Goal: Find specific page/section: Find specific page/section

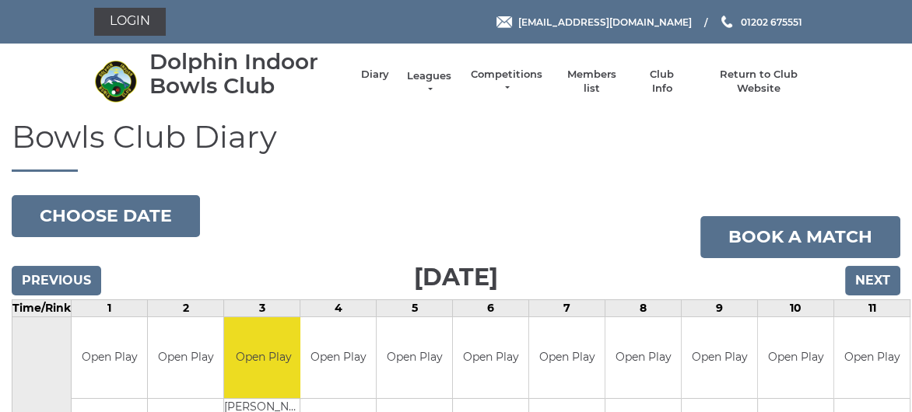
click at [436, 75] on link "Leagues" at bounding box center [428, 83] width 49 height 28
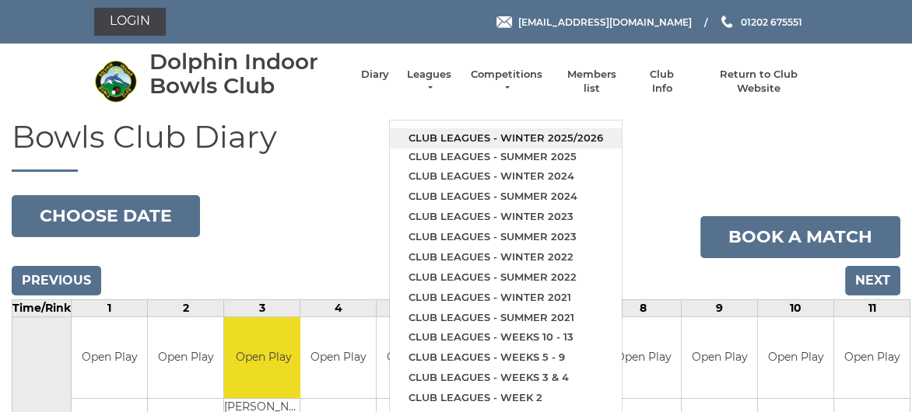
click at [457, 131] on link "Club leagues - Winter 2025/2026" at bounding box center [506, 138] width 232 height 20
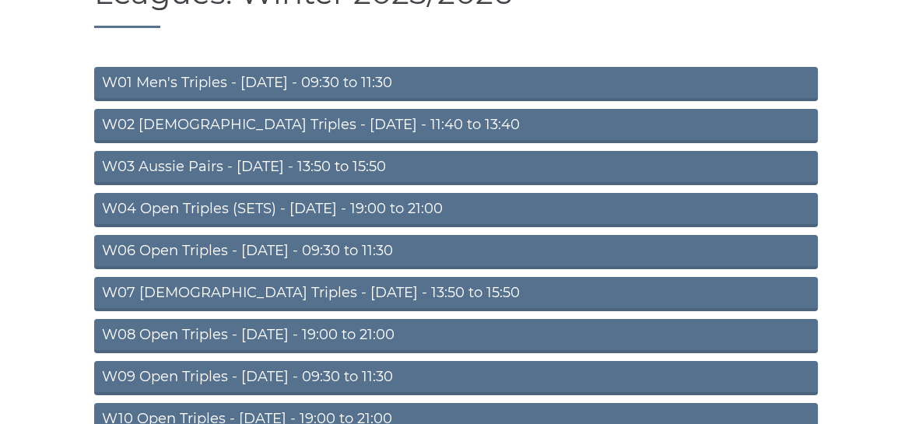
scroll to position [156, 0]
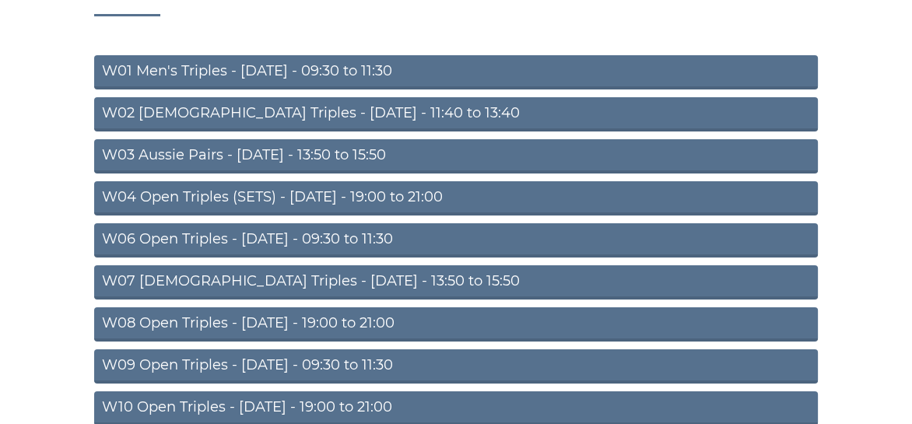
click at [330, 72] on link "W01 Men's Triples - [DATE] - 09:30 to 11:30" at bounding box center [455, 72] width 723 height 34
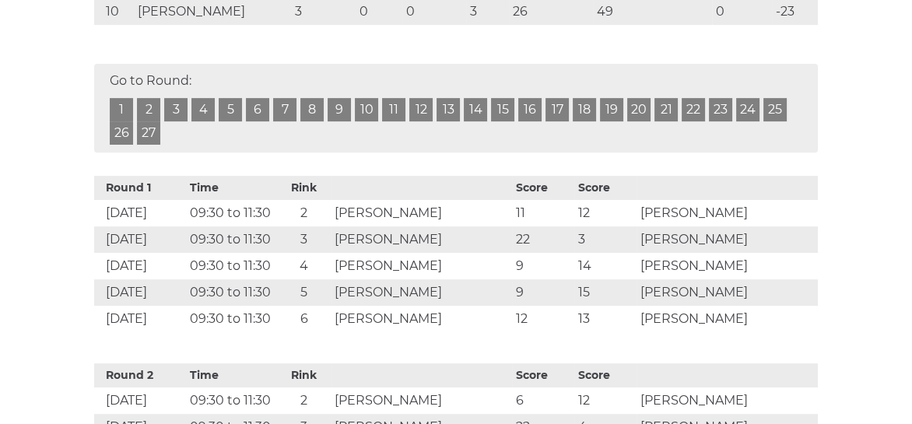
scroll to position [233, 0]
